Goal: Task Accomplishment & Management: Manage account settings

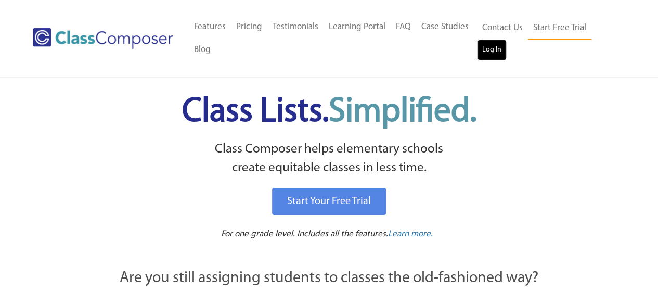
click at [491, 53] on link "Log In" at bounding box center [492, 50] width 30 height 21
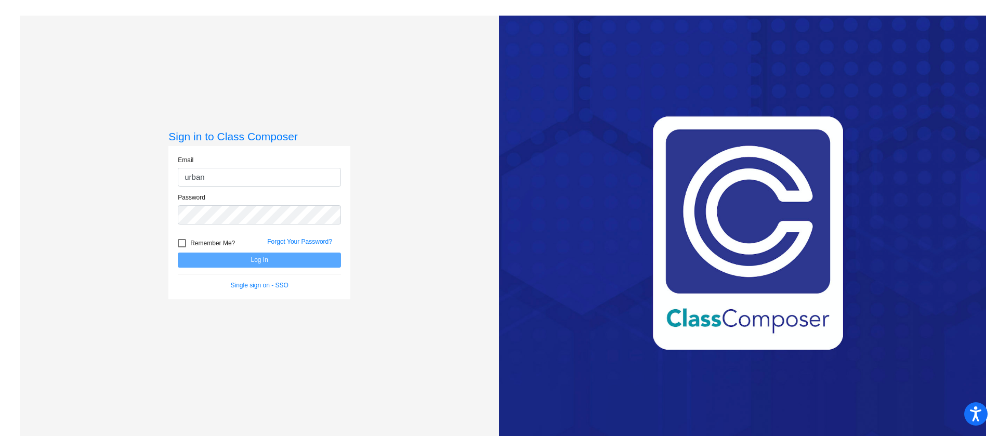
type input "urbanm@greenvillecsd.org"
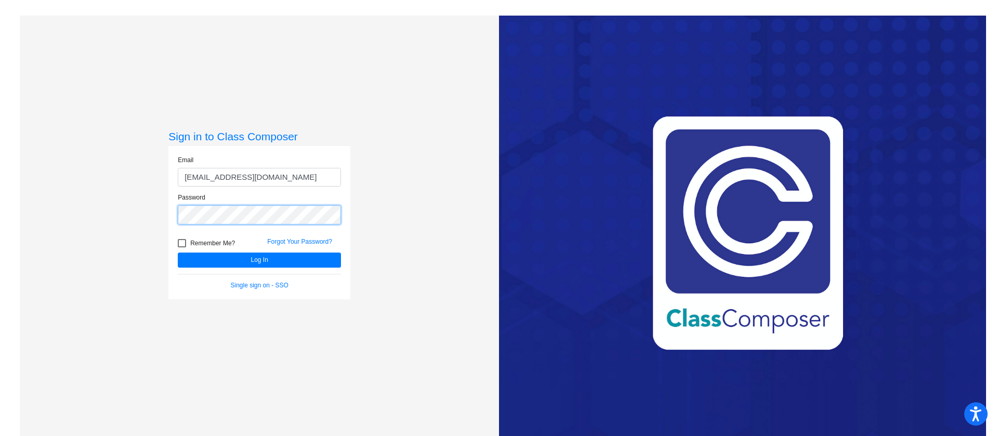
click at [178, 253] on button "Log In" at bounding box center [259, 260] width 163 height 15
click at [162, 210] on div "Sign in to Class Composer Email urbanm@greenvillecsd.org Password Remember Me? …" at bounding box center [259, 234] width 479 height 436
